Goal: Navigation & Orientation: Find specific page/section

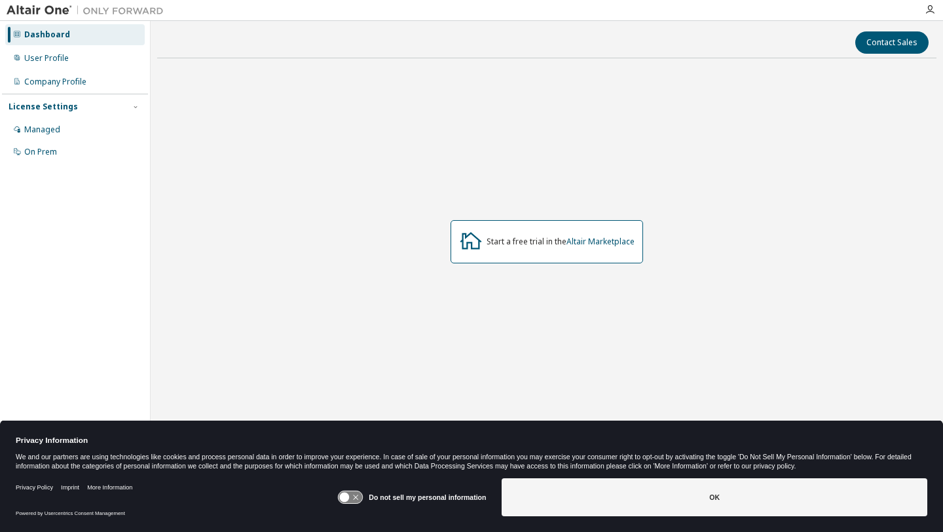
click at [936, 0] on div at bounding box center [930, 10] width 26 height 20
click at [929, 9] on icon "button" at bounding box center [930, 10] width 10 height 10
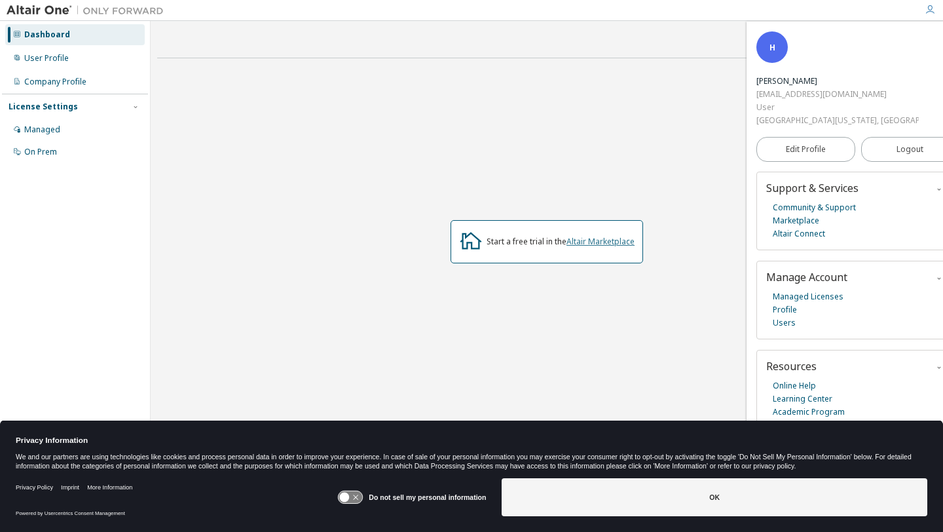
click at [612, 241] on link "Altair Marketplace" at bounding box center [600, 241] width 68 height 11
